Goal: Navigation & Orientation: Find specific page/section

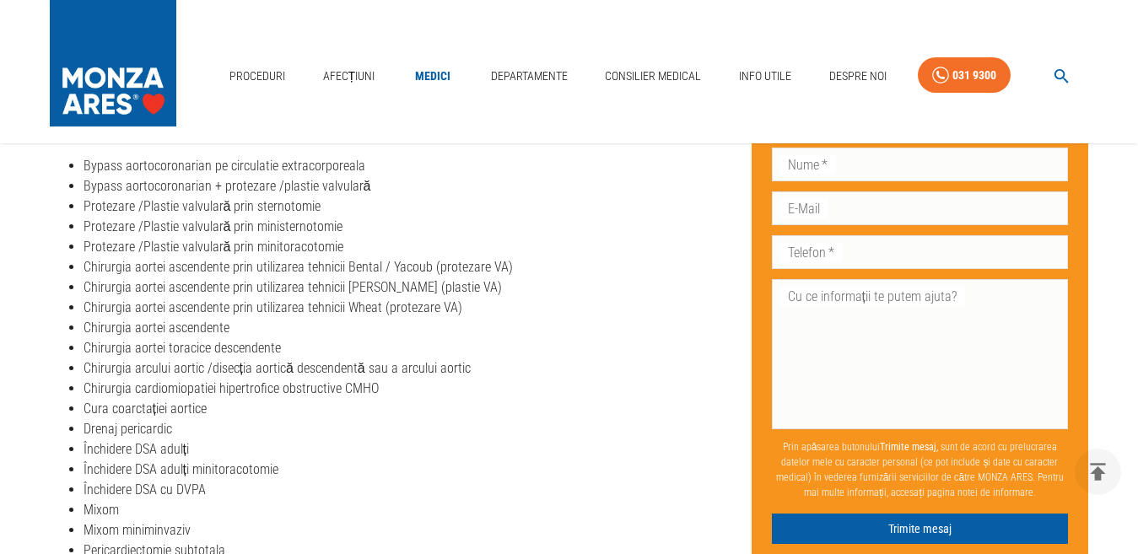
scroll to position [422, 0]
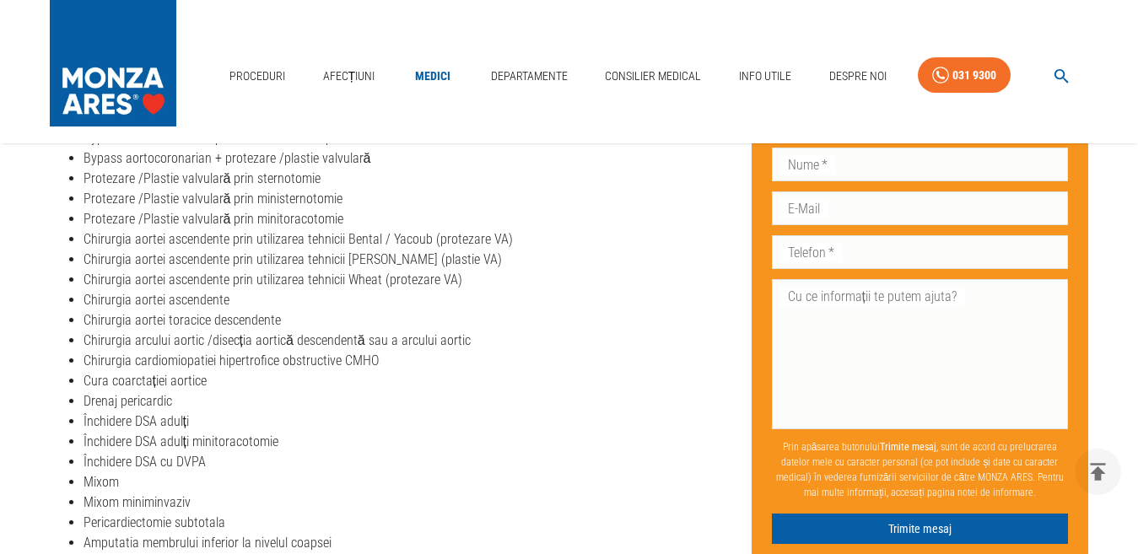
click at [511, 93] on div "Proceduri Afecțiuni Medici Departamente Consilier Medical Info Utile Despre Noi…" at bounding box center [569, 71] width 1138 height 143
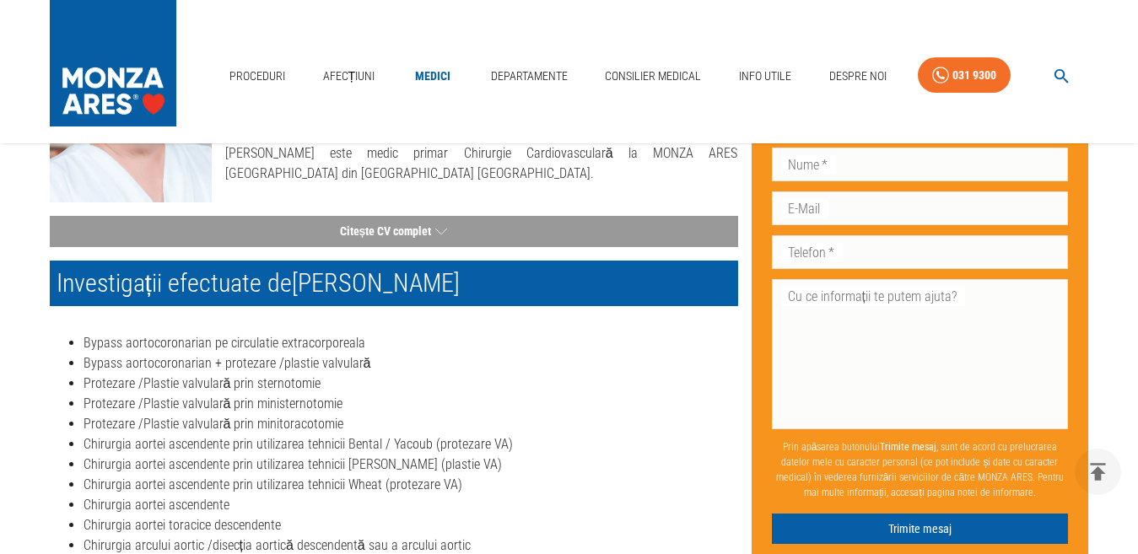
scroll to position [0, 0]
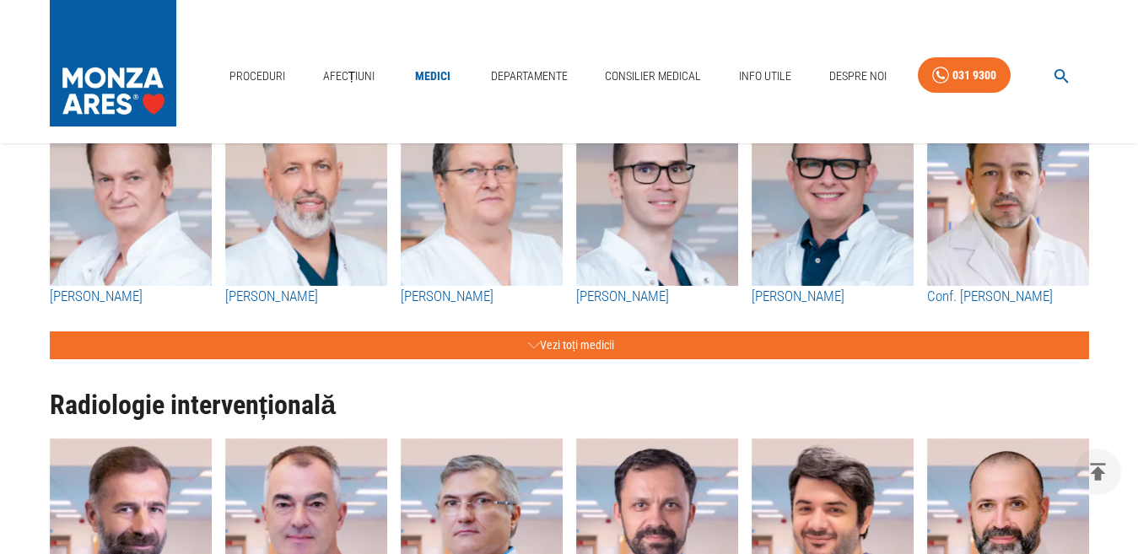
scroll to position [1856, 0]
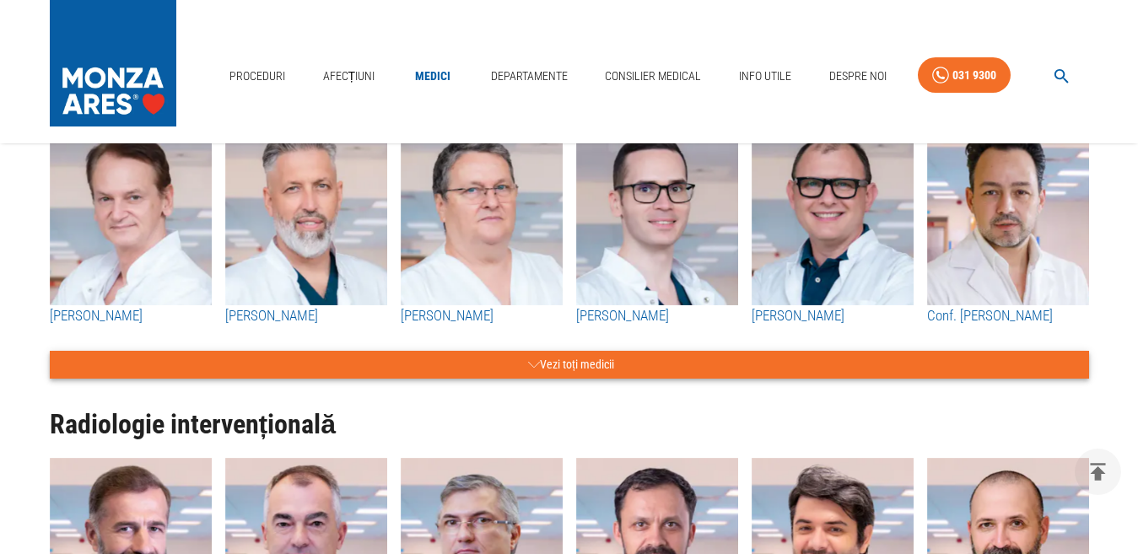
click at [566, 359] on button "Vezi toți medicii" at bounding box center [570, 365] width 1040 height 28
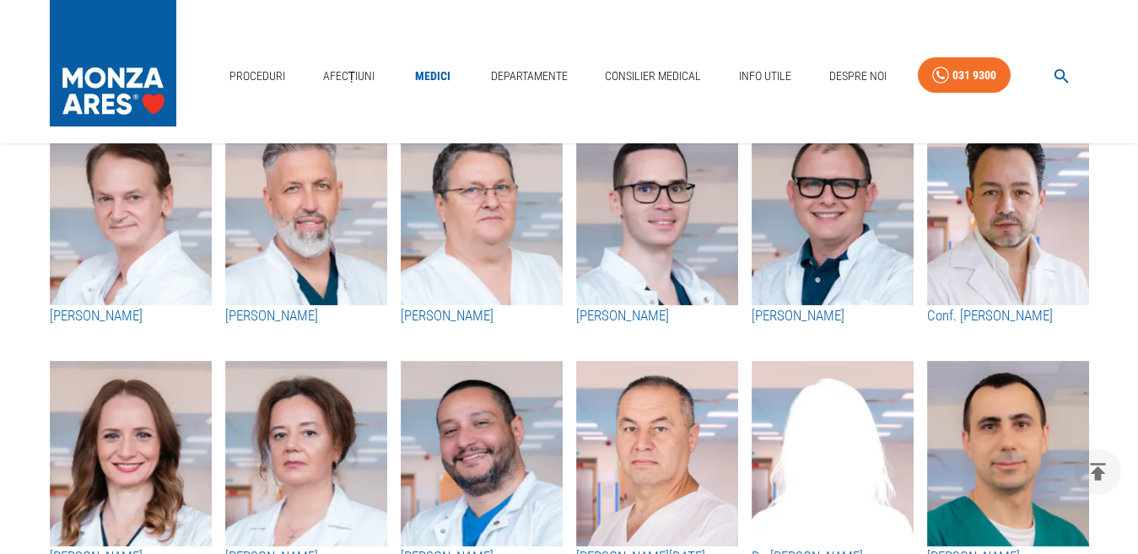
scroll to position [1772, 0]
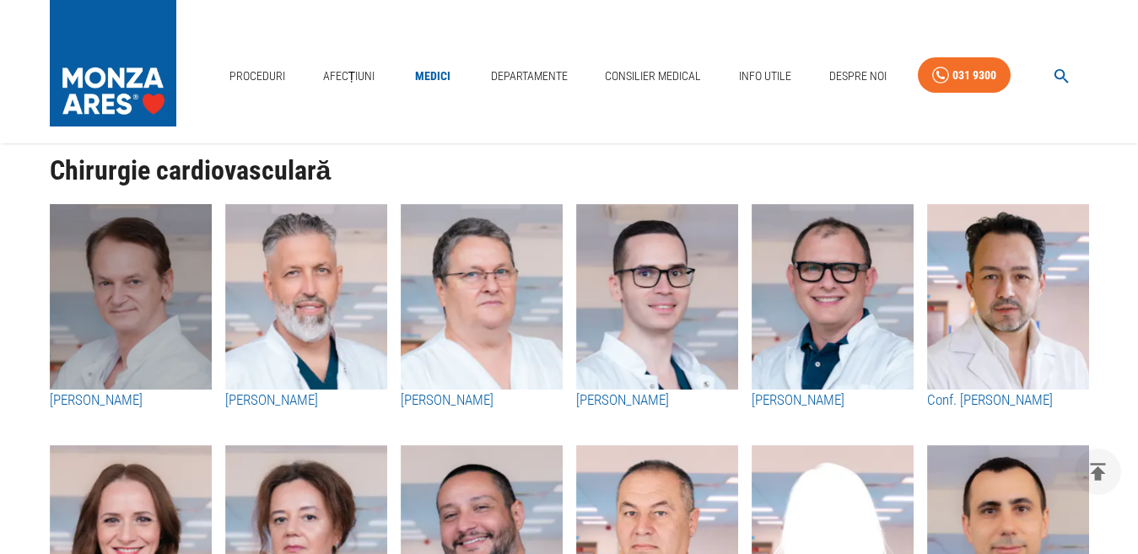
click at [122, 288] on img "button" at bounding box center [131, 297] width 162 height 186
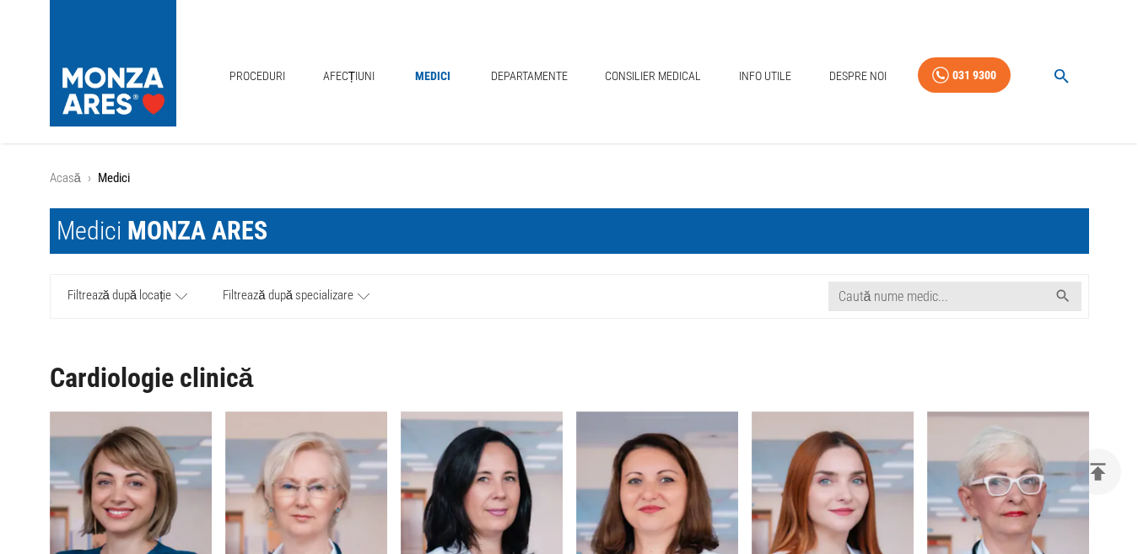
scroll to position [1772, 0]
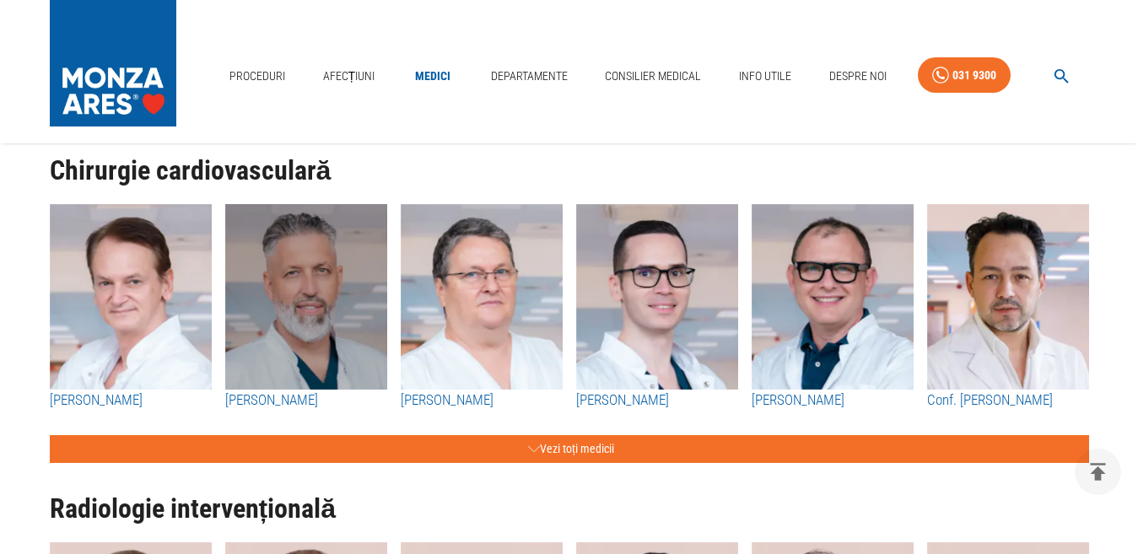
click at [313, 347] on img "button" at bounding box center [306, 297] width 162 height 186
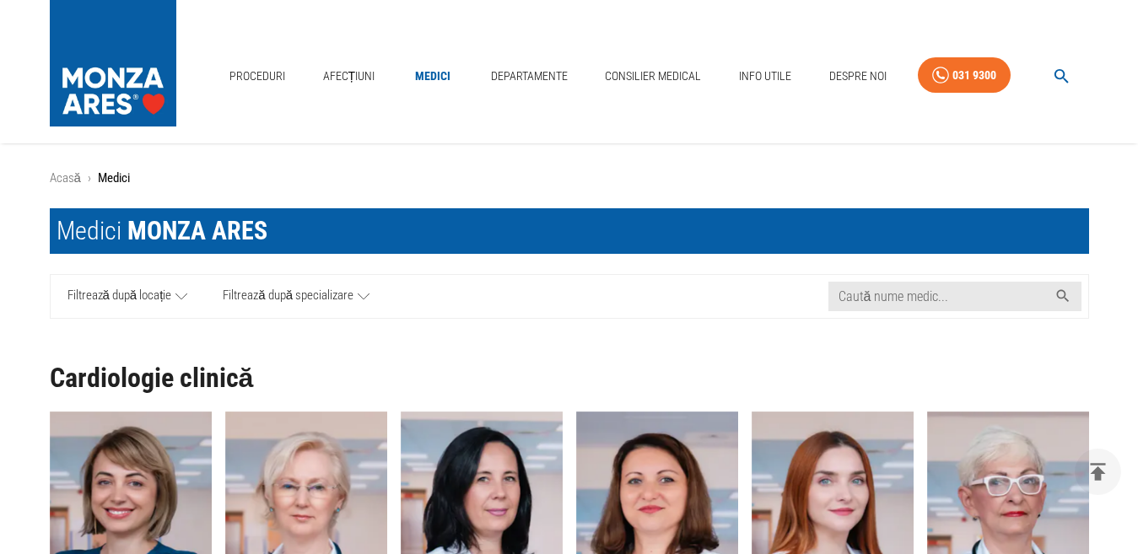
scroll to position [1772, 0]
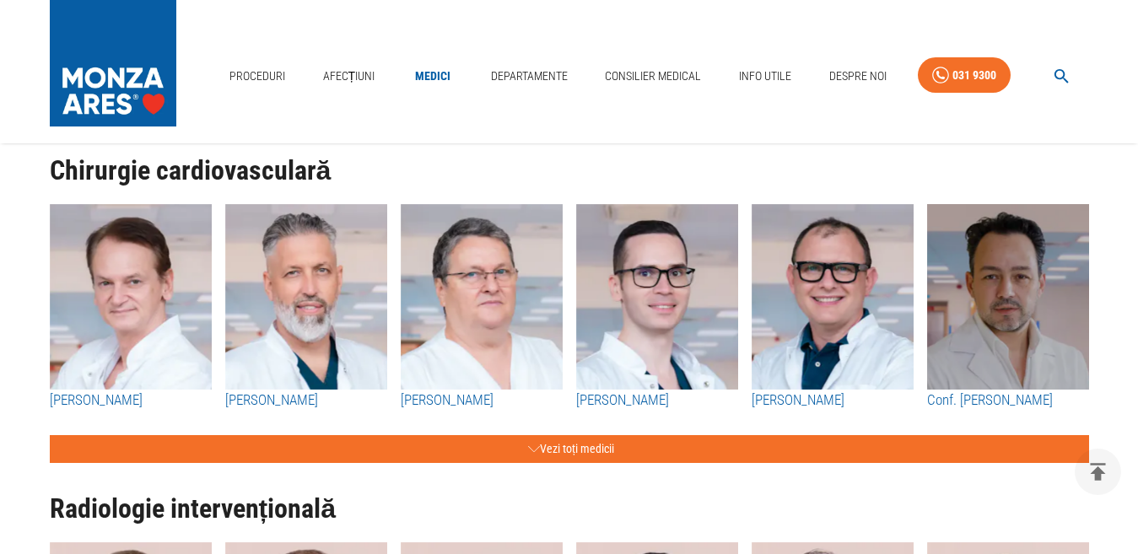
click at [1007, 316] on img "button" at bounding box center [1008, 297] width 162 height 186
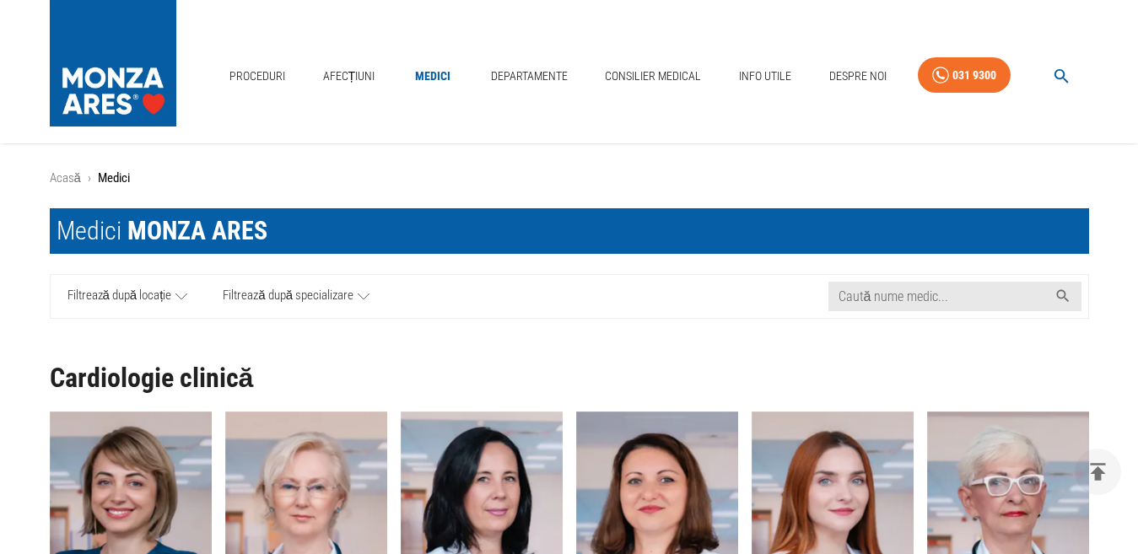
scroll to position [1772, 0]
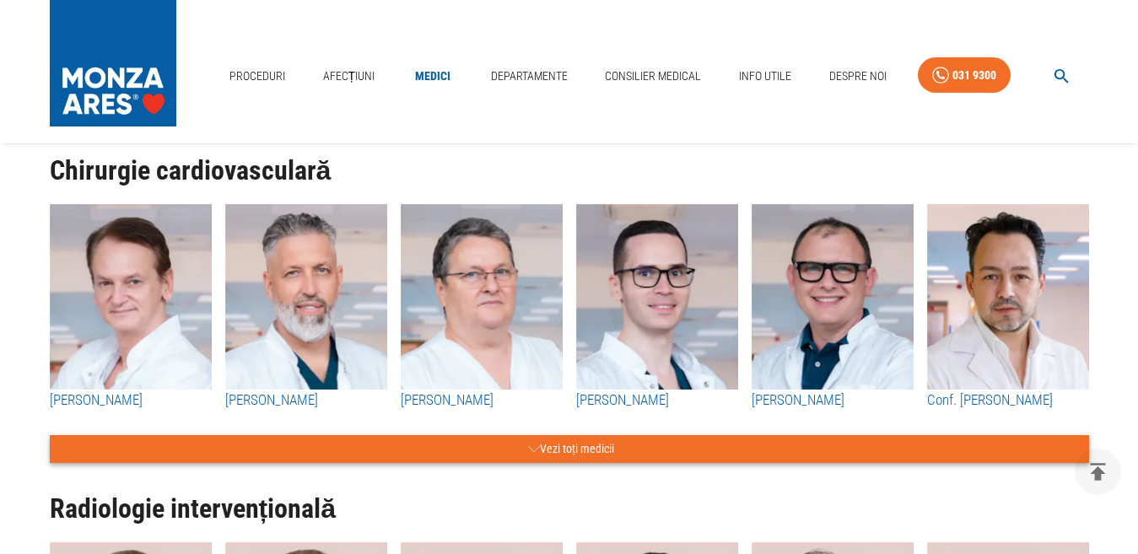
click at [573, 445] on button "Vezi toți medicii" at bounding box center [570, 449] width 1040 height 28
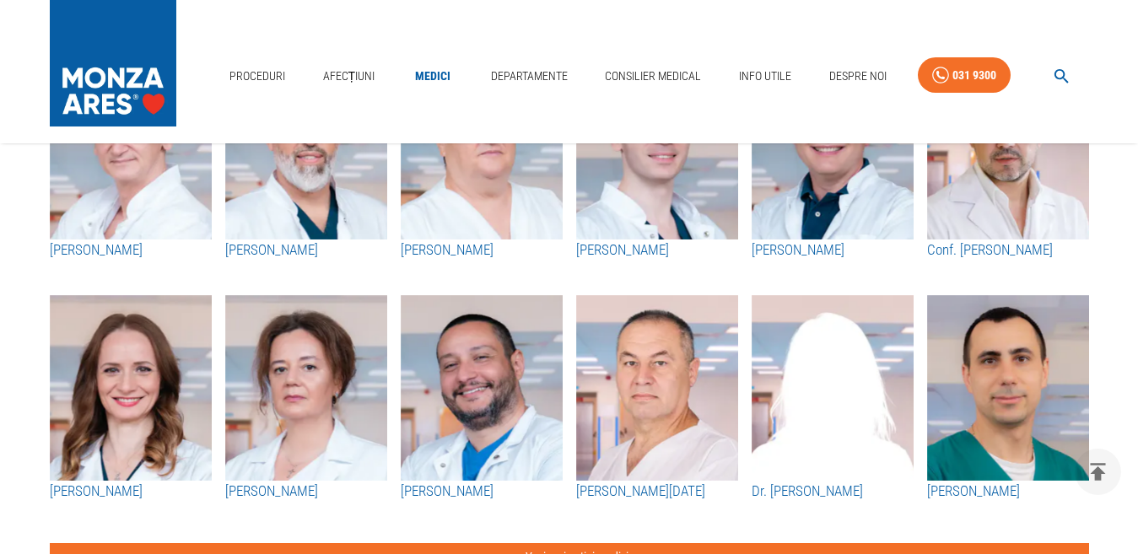
scroll to position [1941, 0]
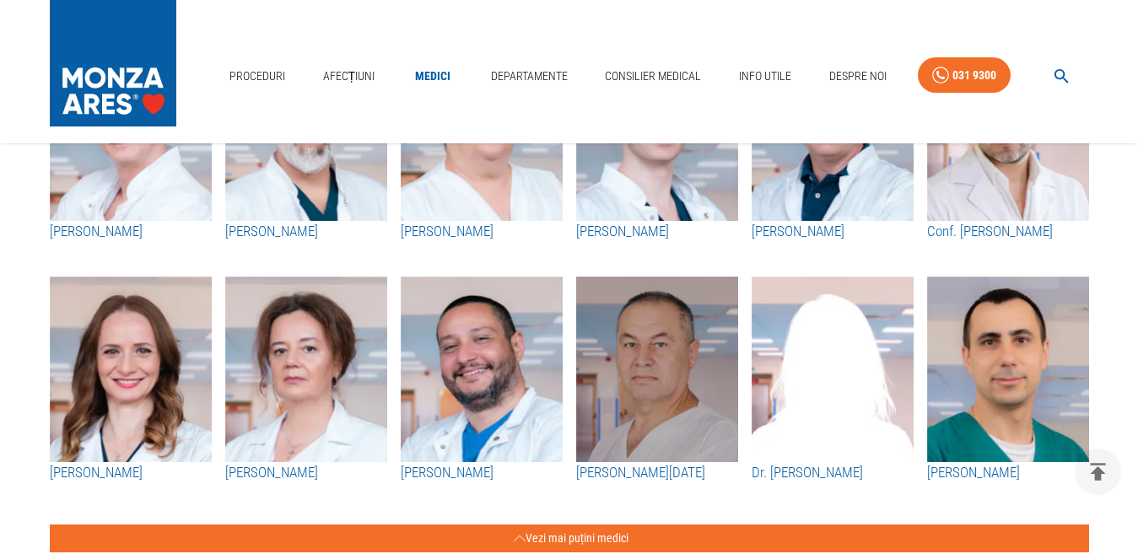
click at [651, 356] on img "button" at bounding box center [657, 370] width 162 height 186
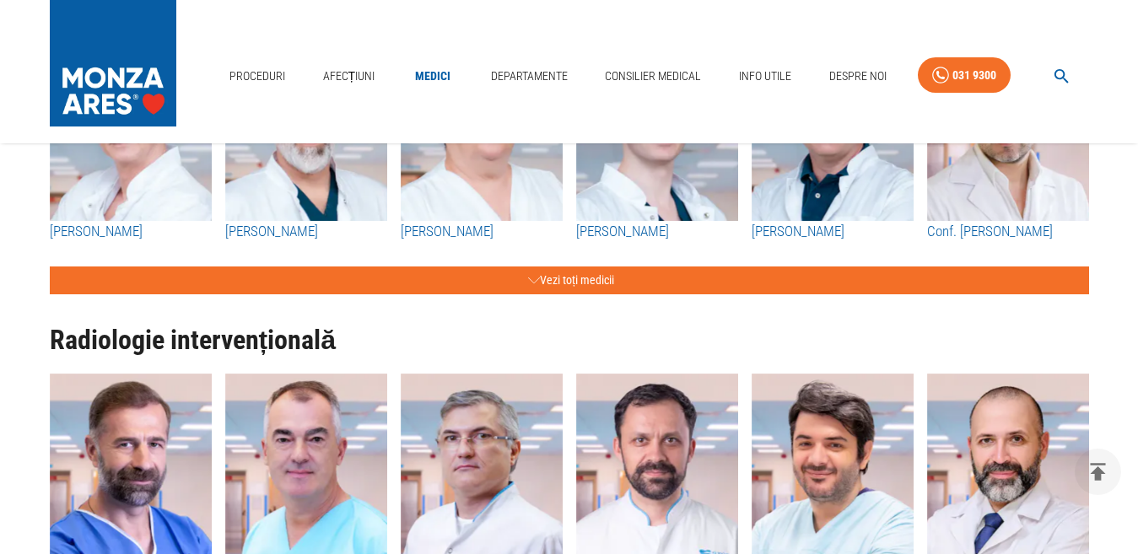
scroll to position [1772, 0]
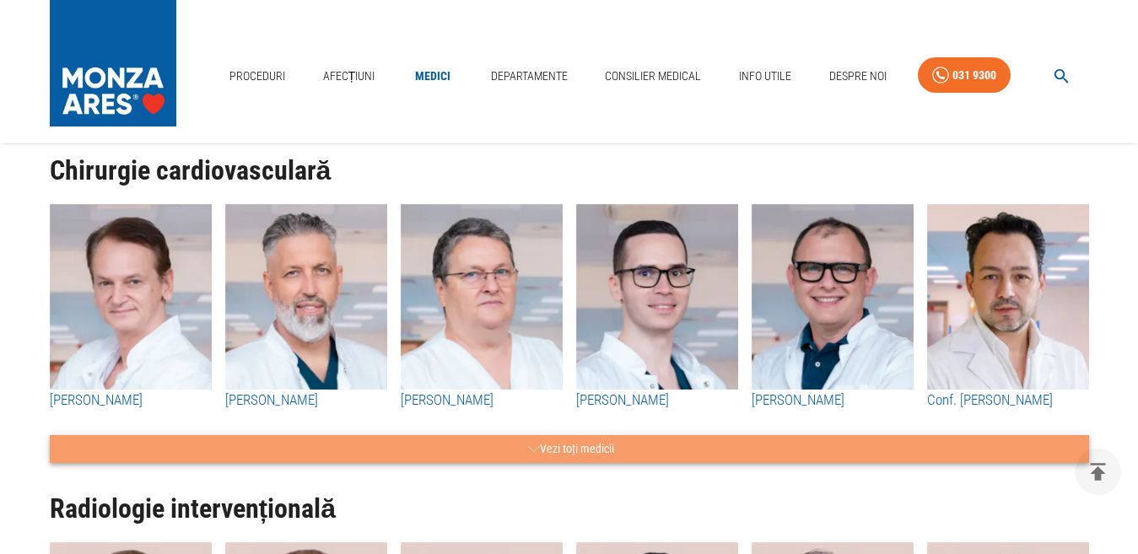
click at [573, 442] on button "Vezi toți medicii" at bounding box center [570, 449] width 1040 height 28
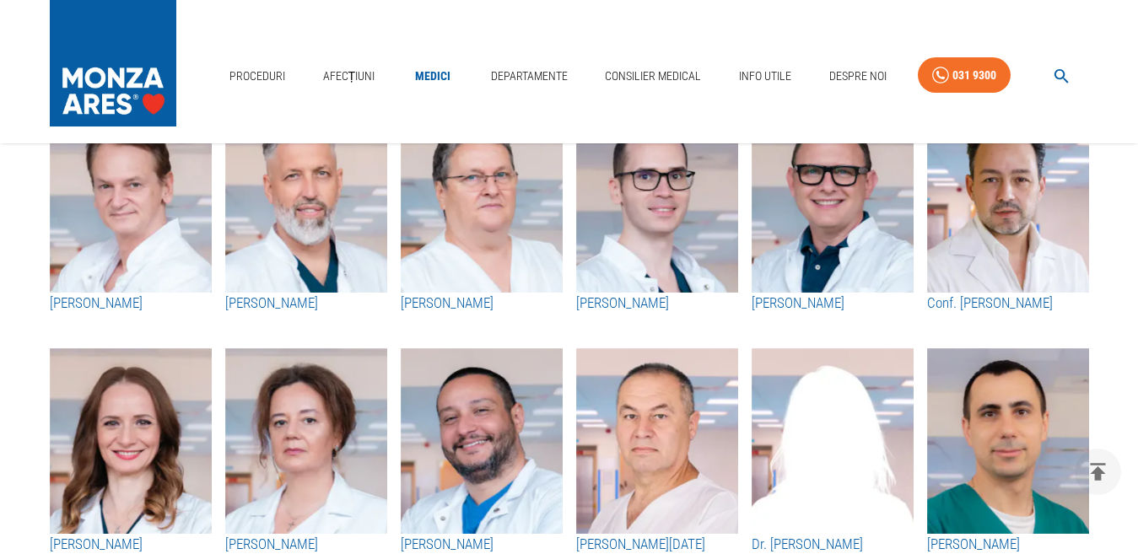
scroll to position [1941, 0]
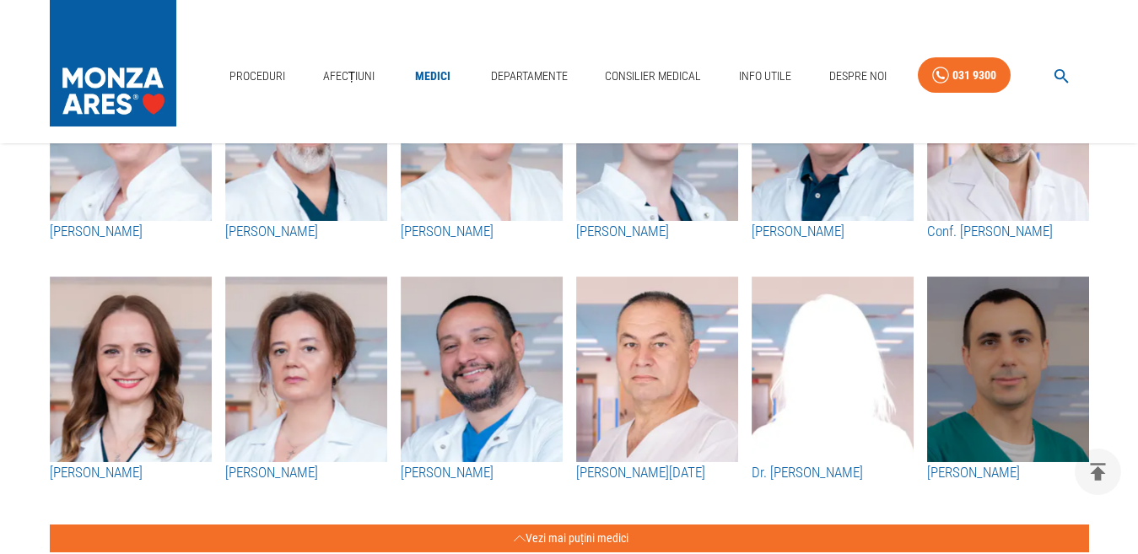
click at [994, 363] on img "button" at bounding box center [1008, 370] width 162 height 186
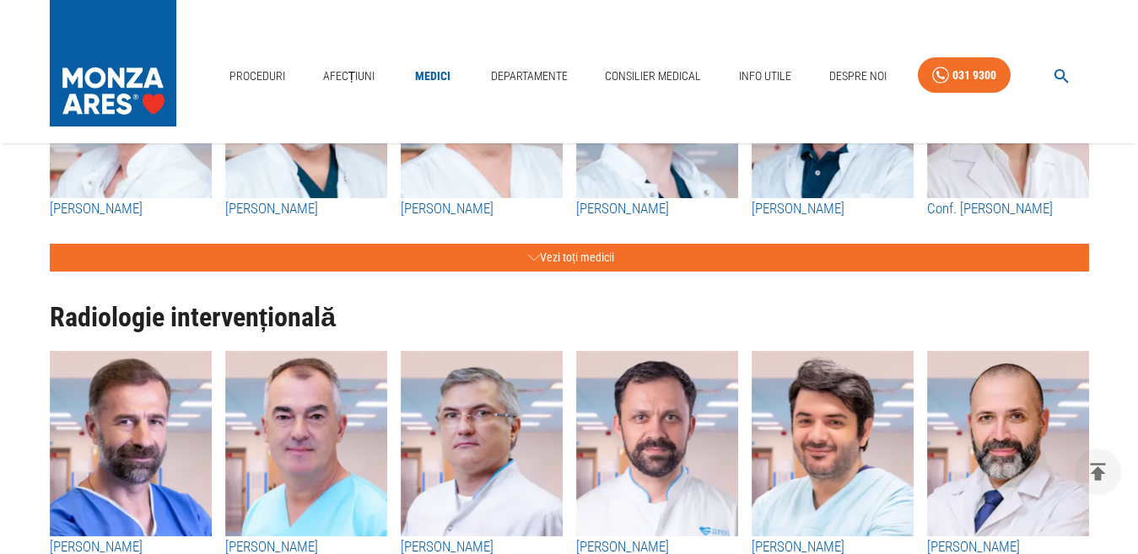
scroll to position [1941, 0]
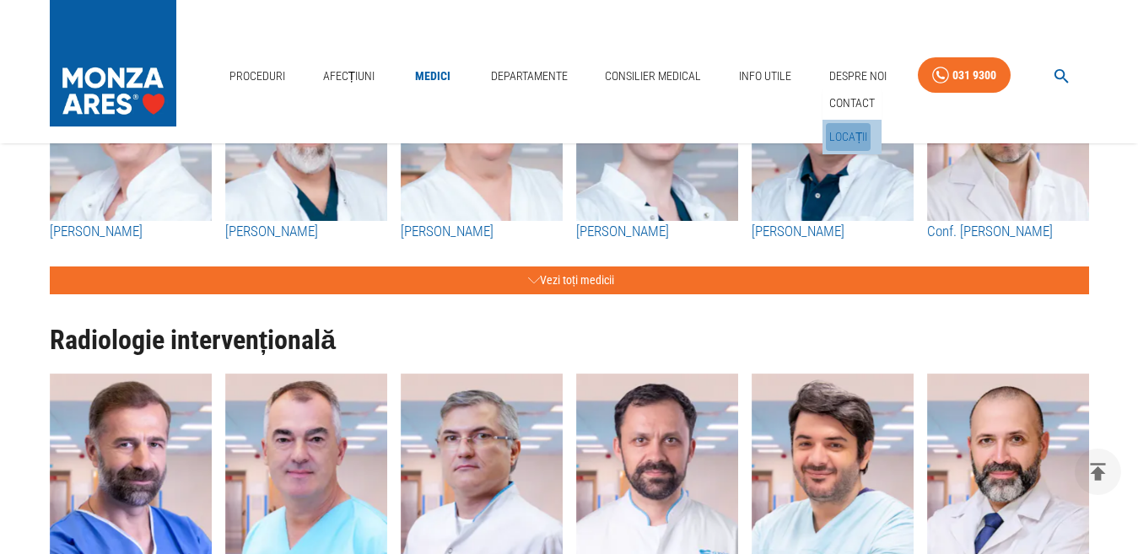
click at [840, 123] on link "Locații" at bounding box center [849, 137] width 46 height 28
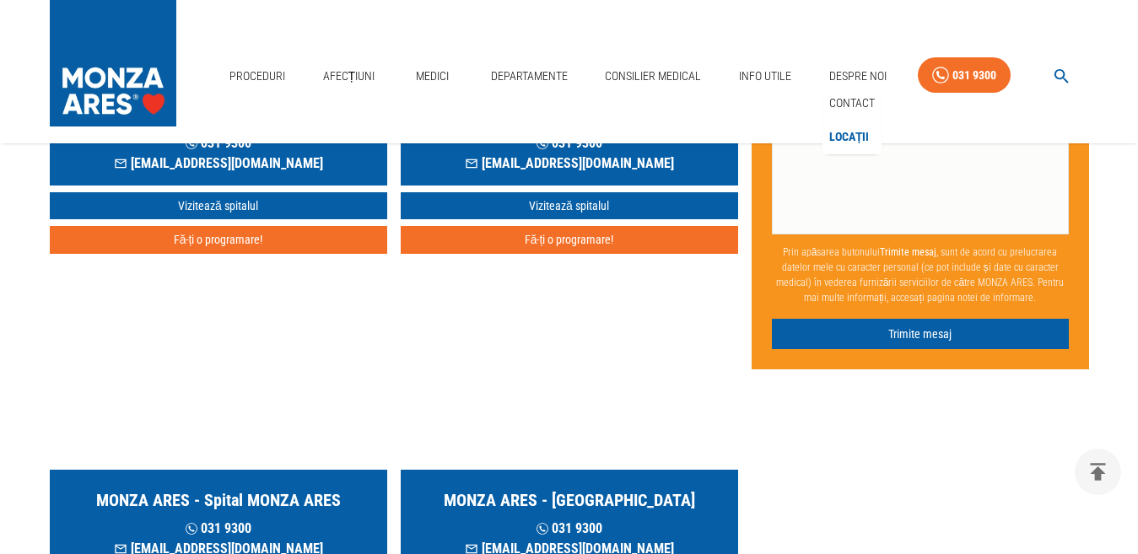
scroll to position [422, 0]
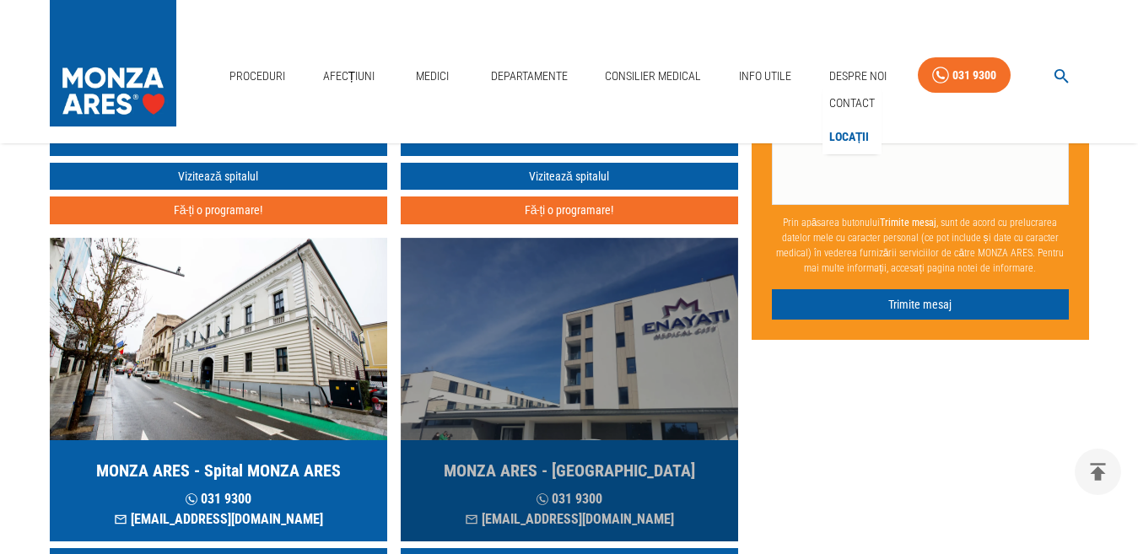
click at [597, 471] on h5 "MONZA ARES - [GEOGRAPHIC_DATA]" at bounding box center [569, 471] width 251 height 24
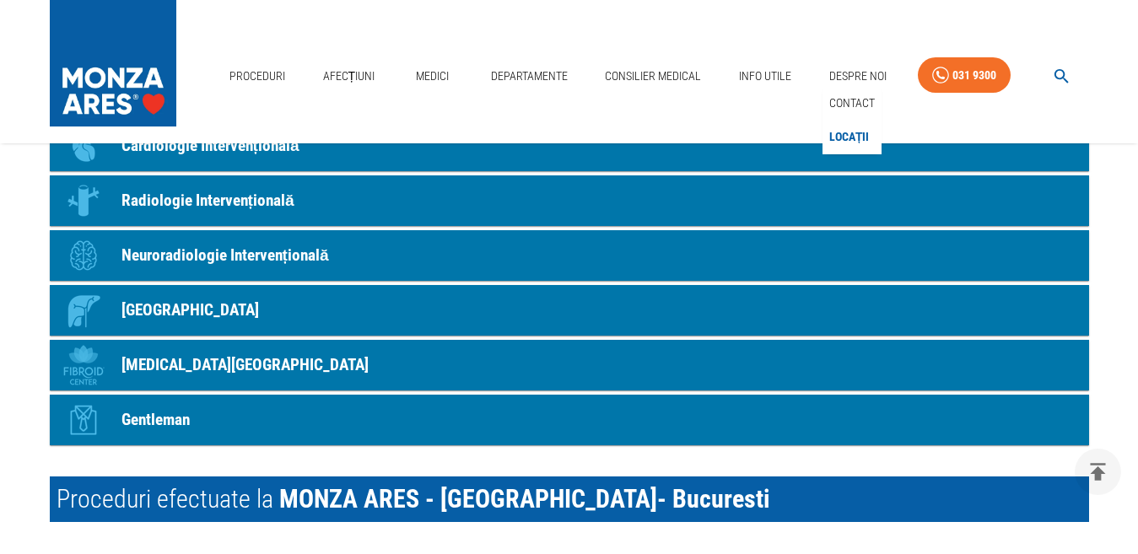
scroll to position [1603, 0]
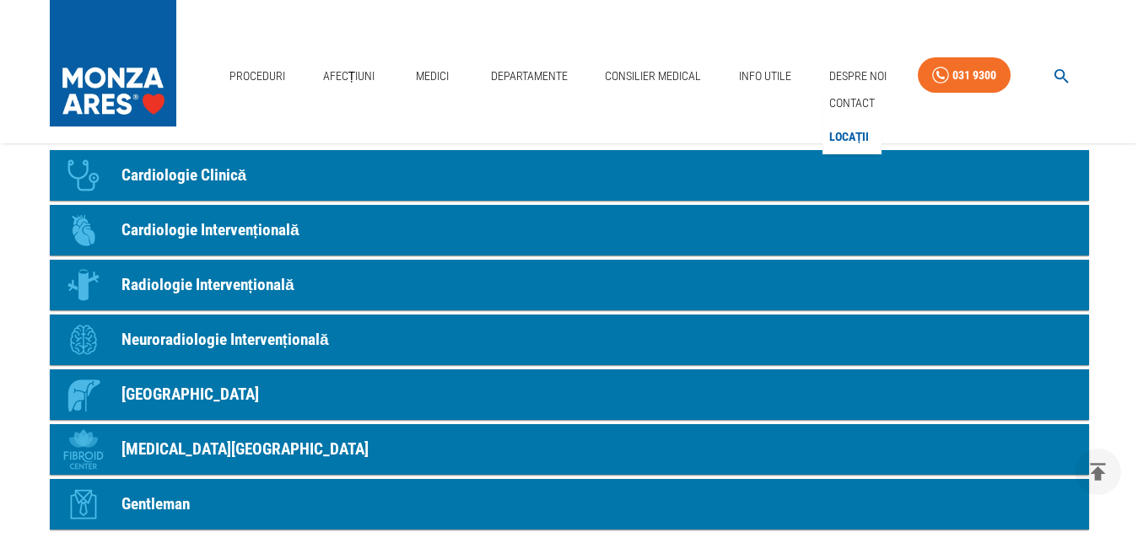
click at [239, 224] on p "Cardiologie Intervențională" at bounding box center [211, 231] width 178 height 24
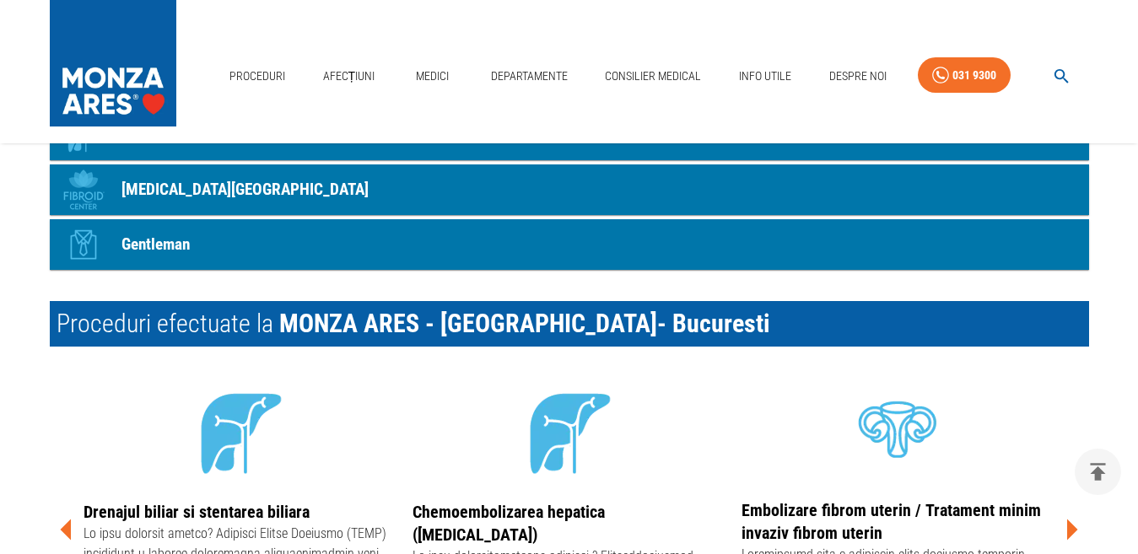
scroll to position [1941, 0]
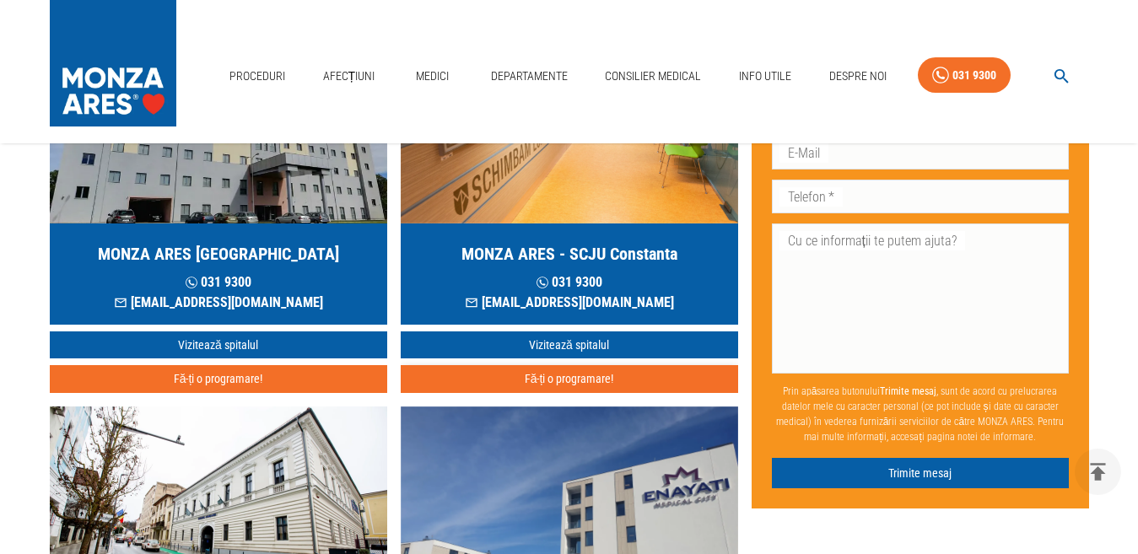
scroll to position [506, 0]
